Goal: Information Seeking & Learning: Learn about a topic

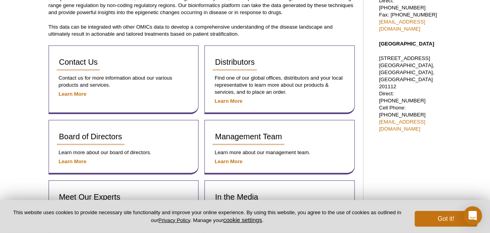
scroll to position [372, 0]
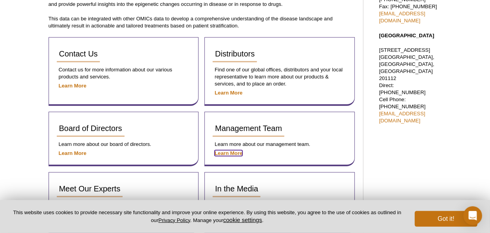
click at [230, 152] on strong "Learn More" at bounding box center [229, 153] width 28 height 6
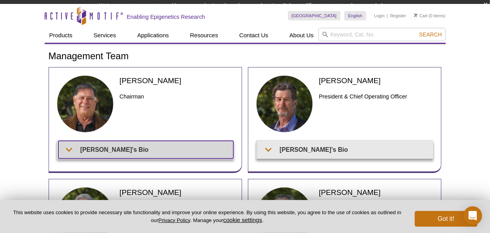
click at [199, 153] on summary "Joe's Bio" at bounding box center [145, 150] width 175 height 18
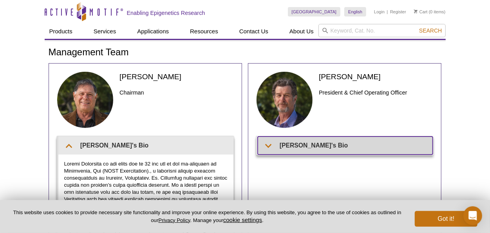
click at [304, 145] on summary "Ted's Bio" at bounding box center [345, 145] width 175 height 18
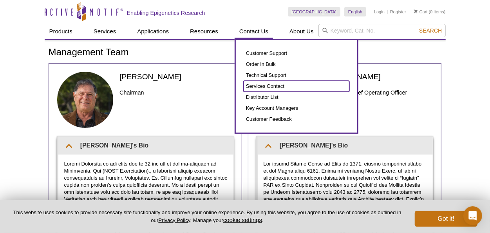
click at [263, 88] on link "Services Contact" at bounding box center [297, 86] width 106 height 11
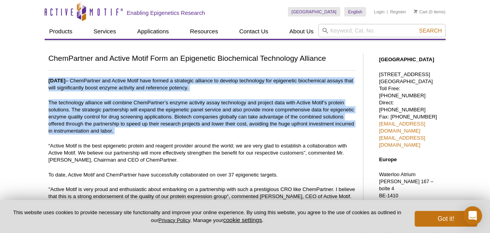
drag, startPoint x: 48, startPoint y: 80, endPoint x: 131, endPoint y: 135, distance: 99.5
click at [235, 91] on div "ChemPartner and Active Motif Form an Epigenetic Biochemical Technology Alliance…" at bounding box center [202, 199] width 307 height 293
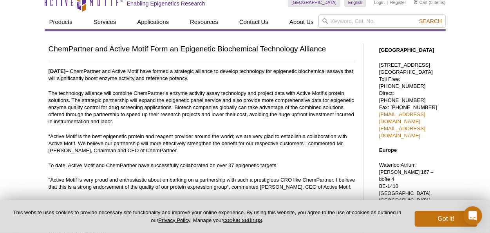
scroll to position [19, 0]
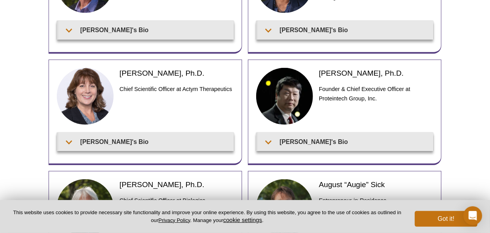
scroll to position [223, 0]
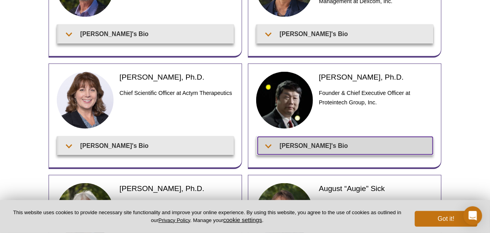
click at [300, 140] on summary "Jason's Bio" at bounding box center [345, 146] width 175 height 18
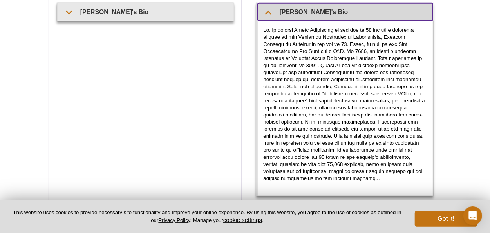
scroll to position [295, 0]
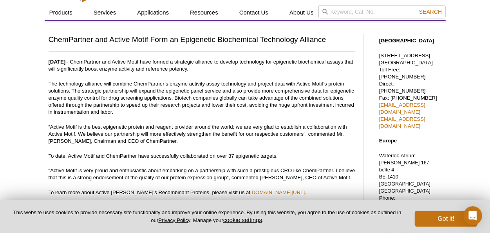
scroll to position [19, 0]
